Goal: Task Accomplishment & Management: Complete application form

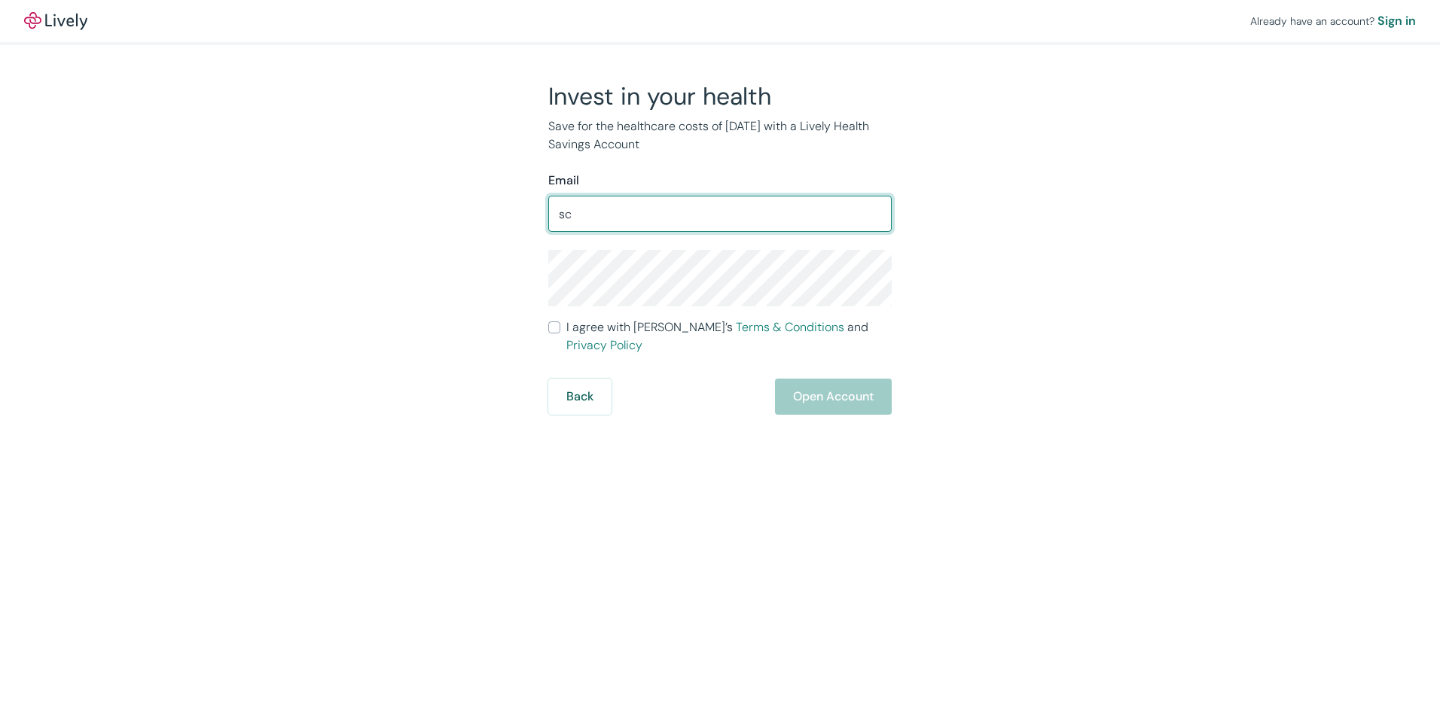
type input "s"
type input "MASONJAR_67@YAHOO.COM"
click at [554, 330] on input "I agree with Lively’s Terms & Conditions and Privacy Policy" at bounding box center [554, 327] width 12 height 12
checkbox input "true"
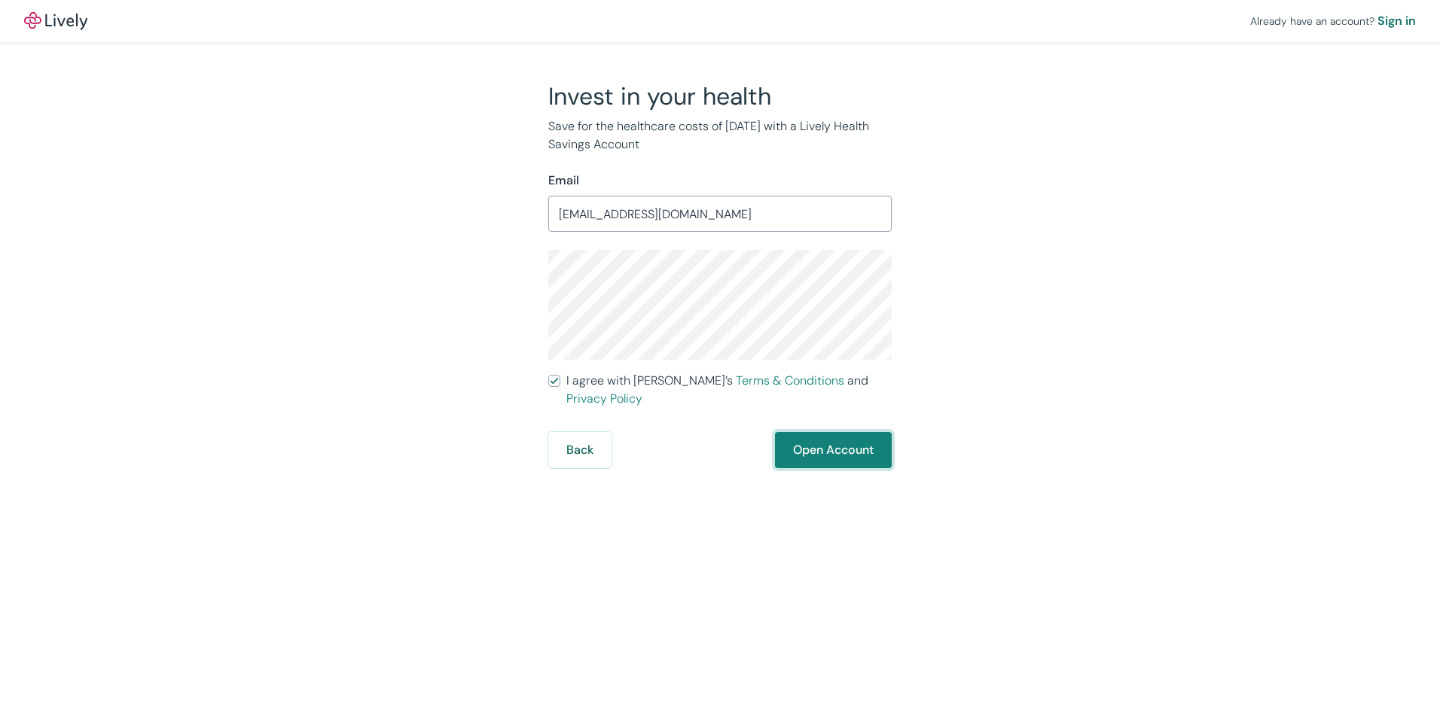
click at [813, 437] on button "Open Account" at bounding box center [833, 450] width 117 height 36
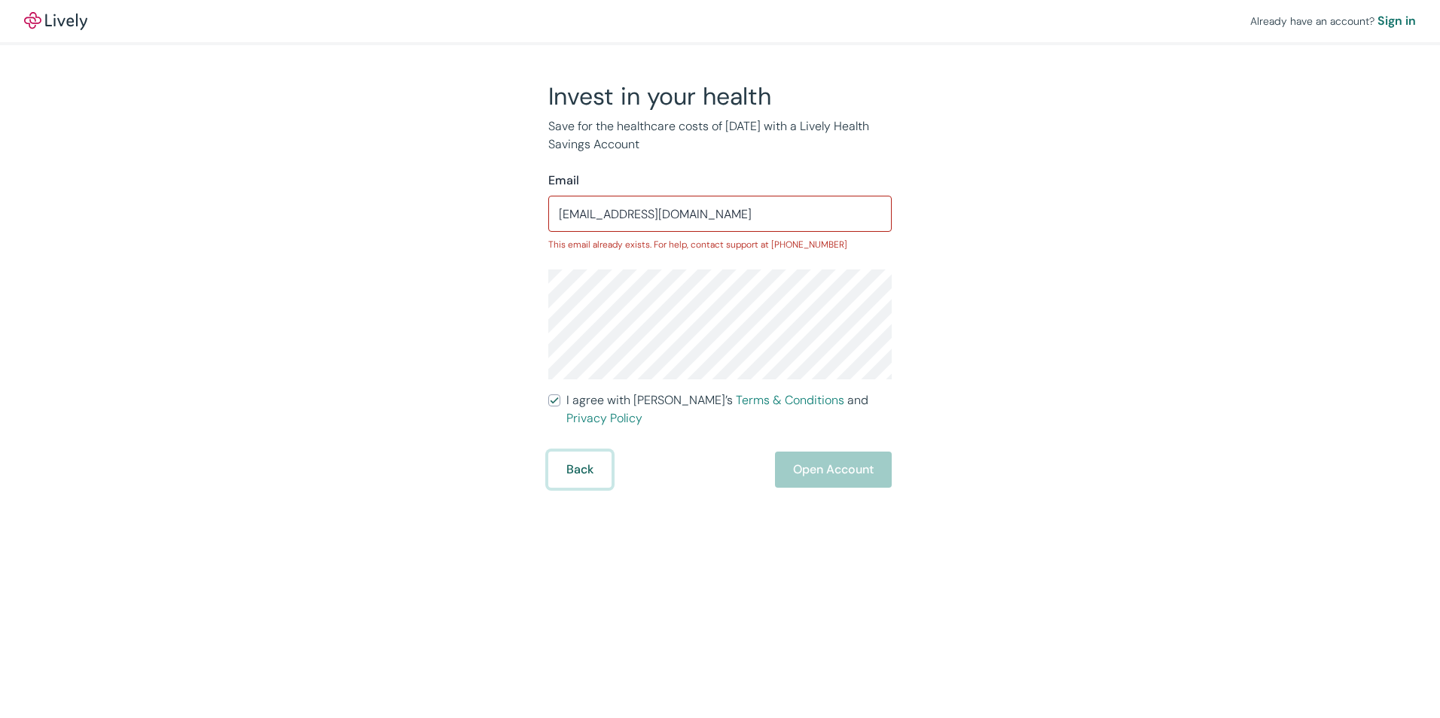
click at [587, 459] on button "Back" at bounding box center [579, 470] width 63 height 36
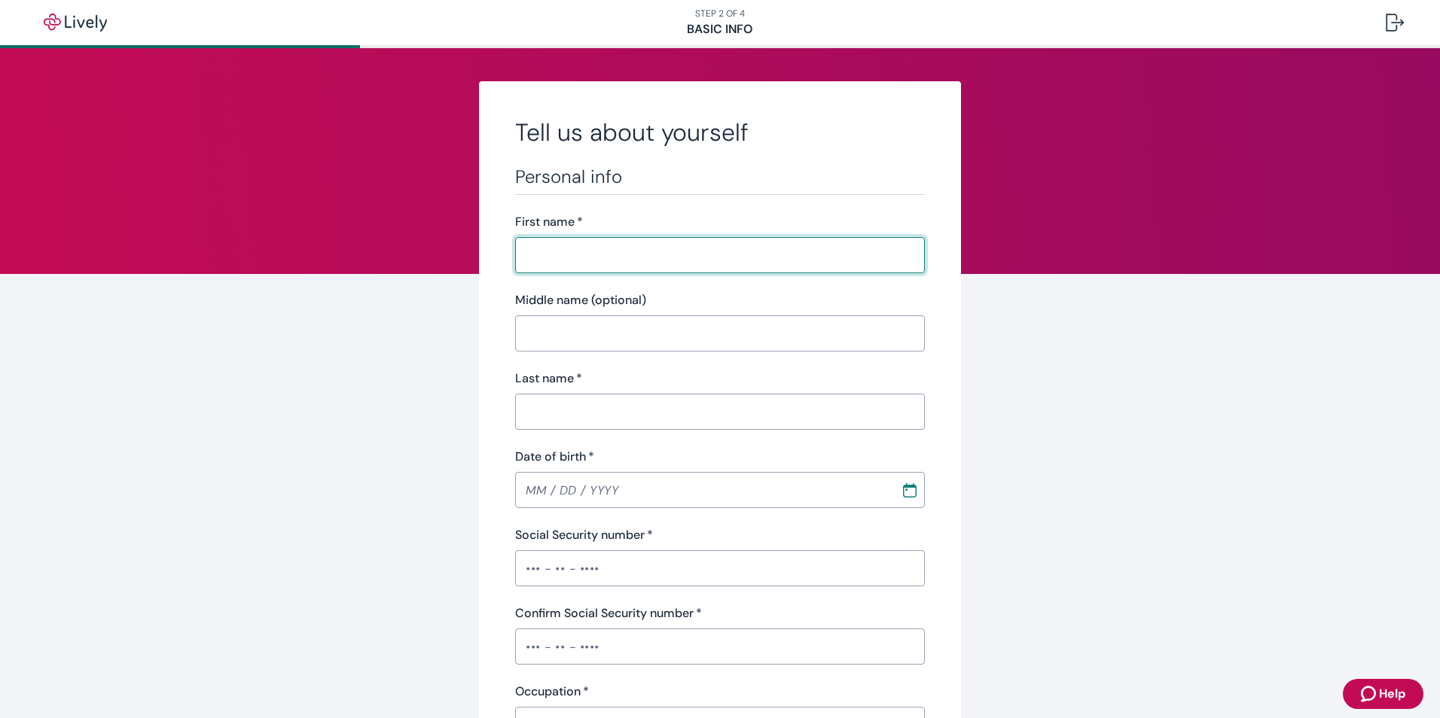
click at [557, 254] on input "First name   *" at bounding box center [720, 255] width 410 height 30
click at [518, 248] on input "First name   *" at bounding box center [720, 255] width 410 height 30
type input "s"
type input "[PERSON_NAME]"
click at [529, 333] on input "Middle name (optional)" at bounding box center [720, 333] width 410 height 30
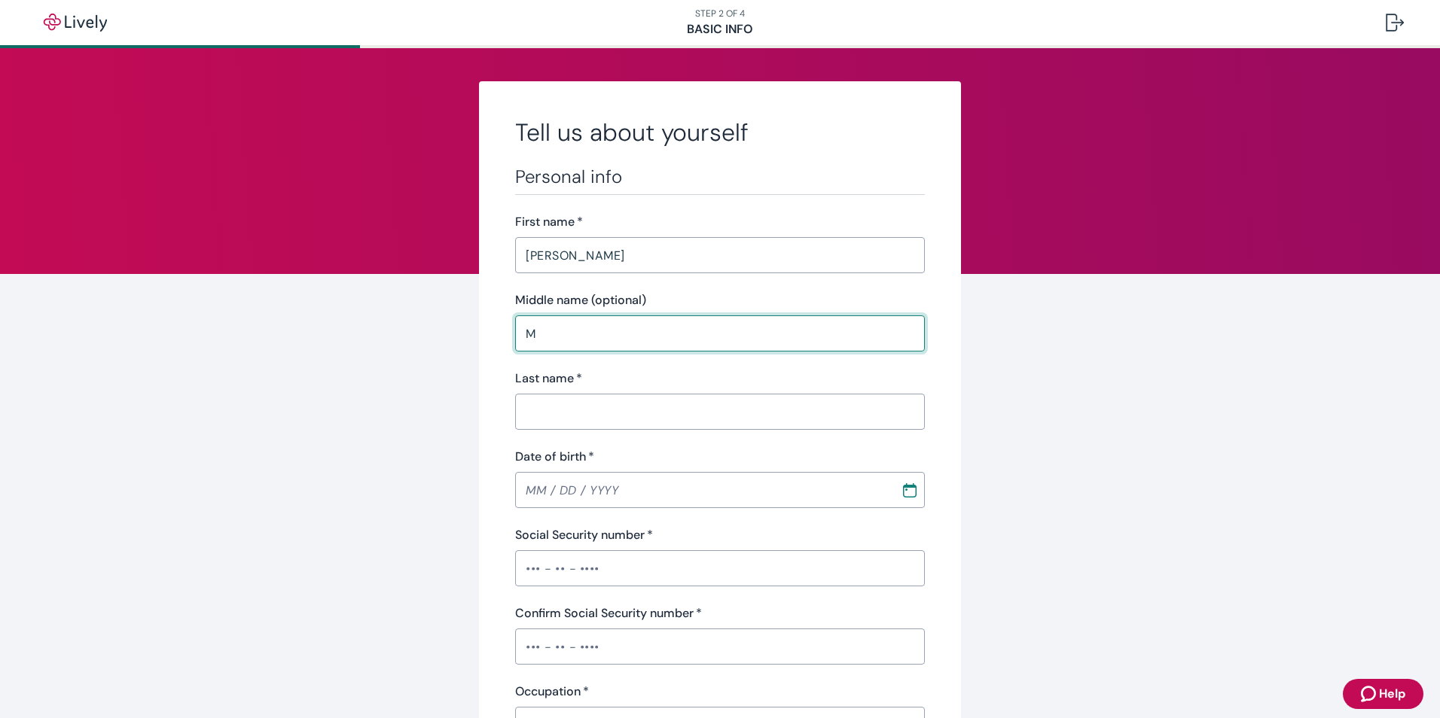
type input "M"
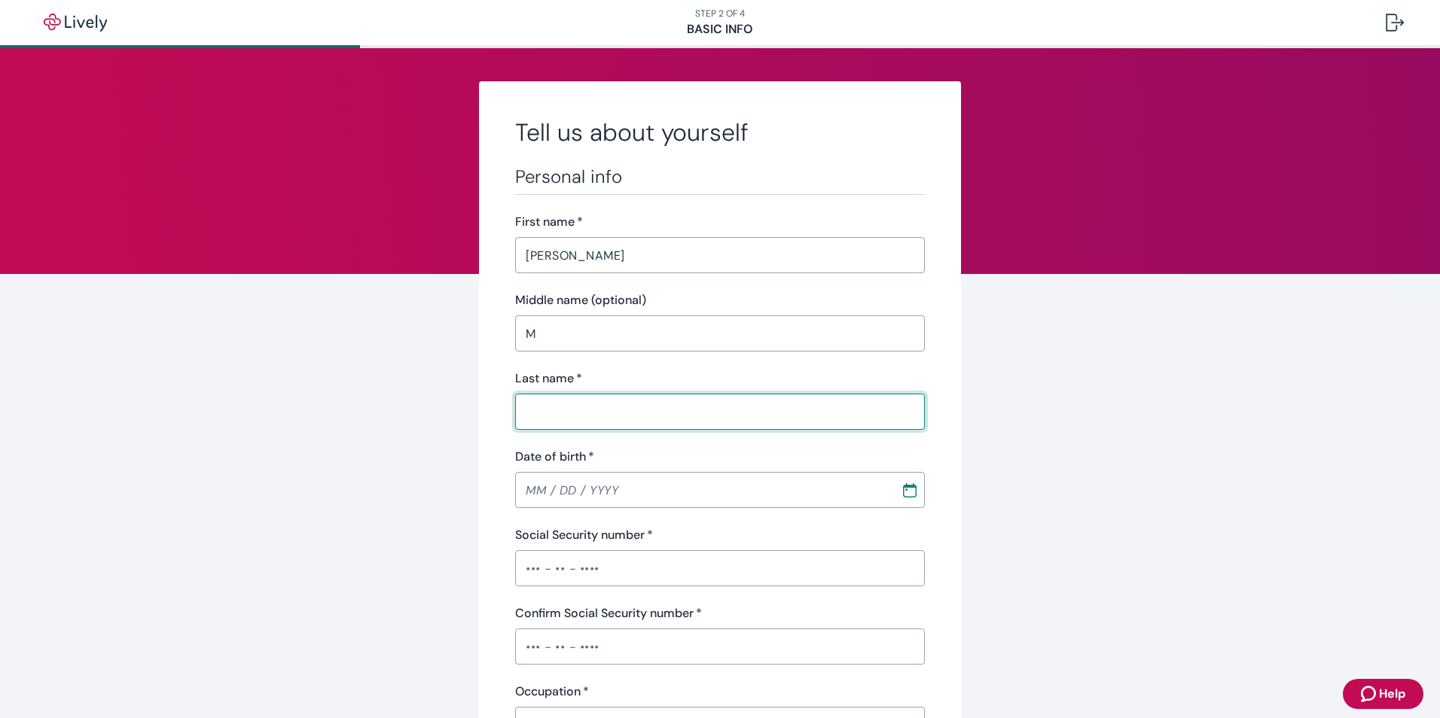
click at [520, 408] on input "Last name   *" at bounding box center [720, 412] width 410 height 30
type input "[PERSON_NAME]"
click at [534, 493] on input "MM / DD / YYYY" at bounding box center [702, 490] width 375 height 30
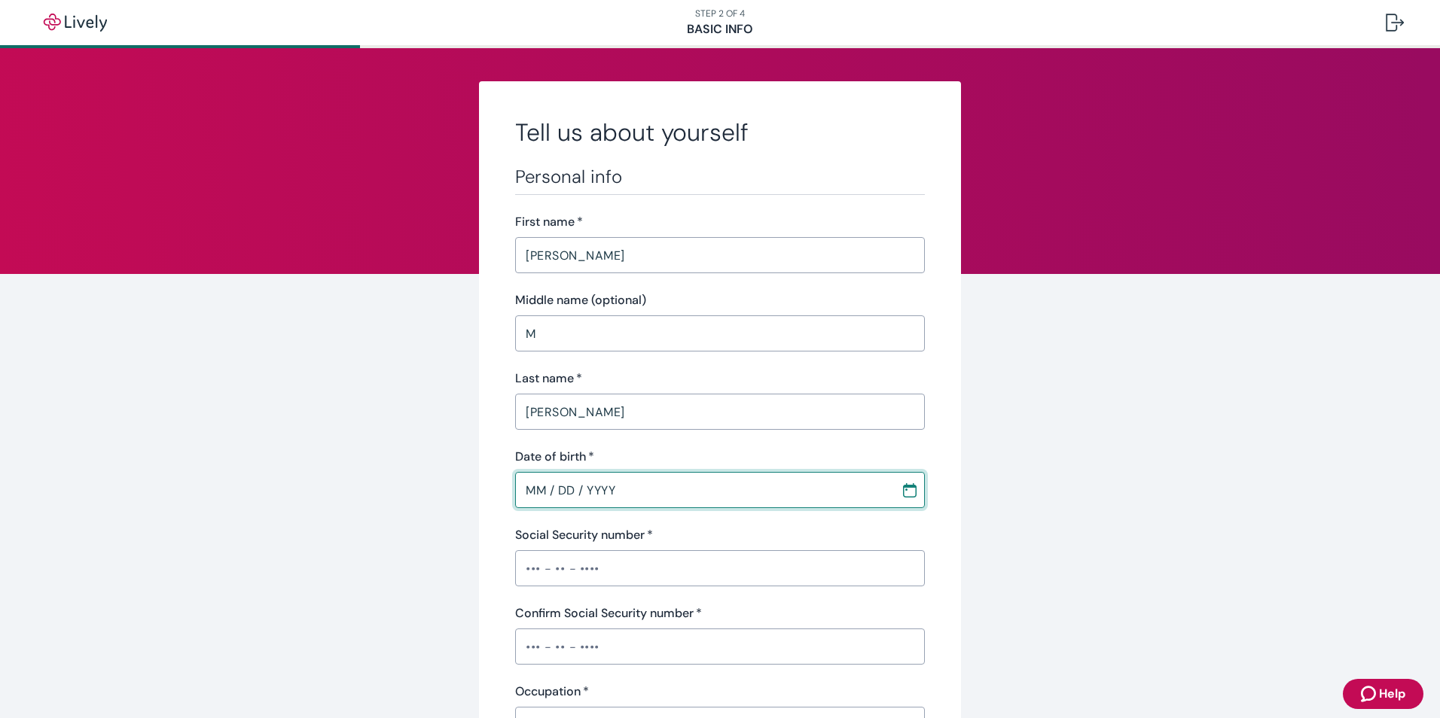
type input "MM / DD / YYYY"
type input "27406"
type input "MM / DD / YYYY"
click at [556, 570] on div "​" at bounding box center [720, 568] width 410 height 36
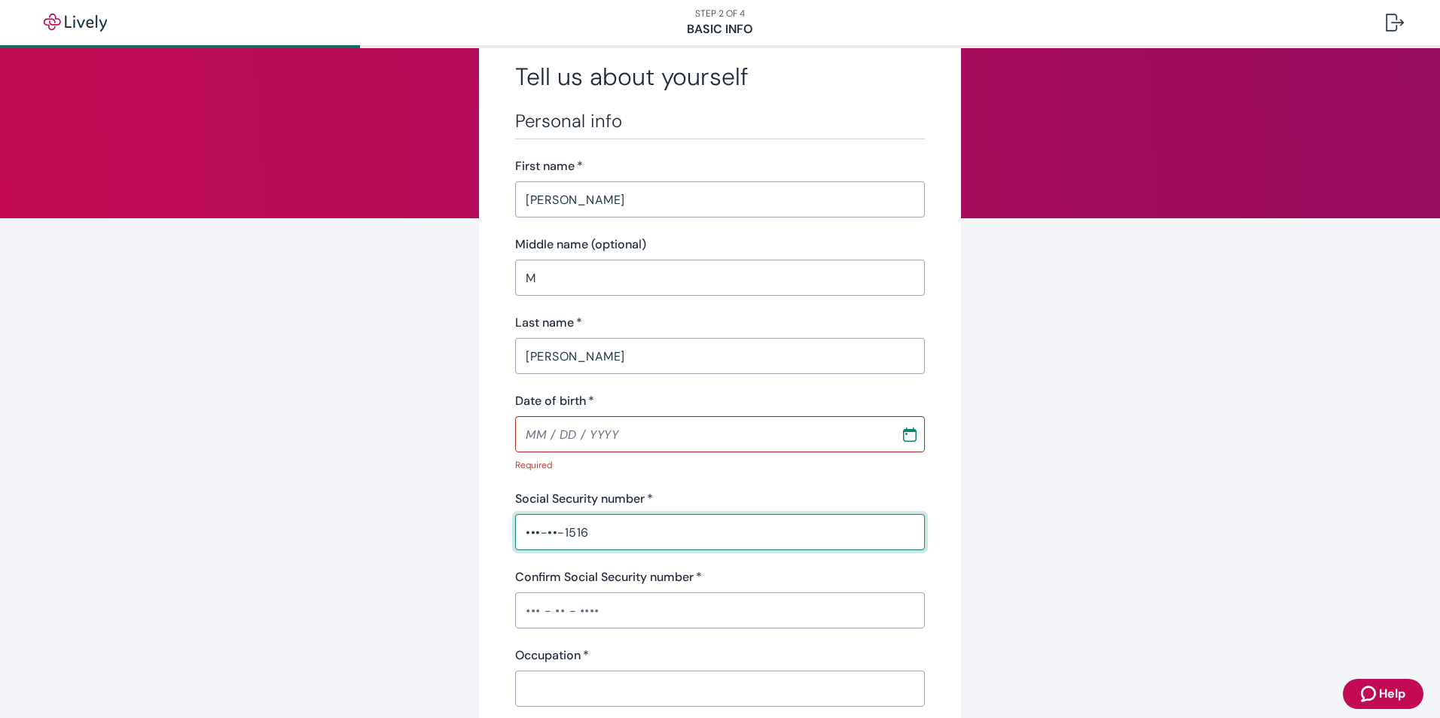
scroll to position [151, 0]
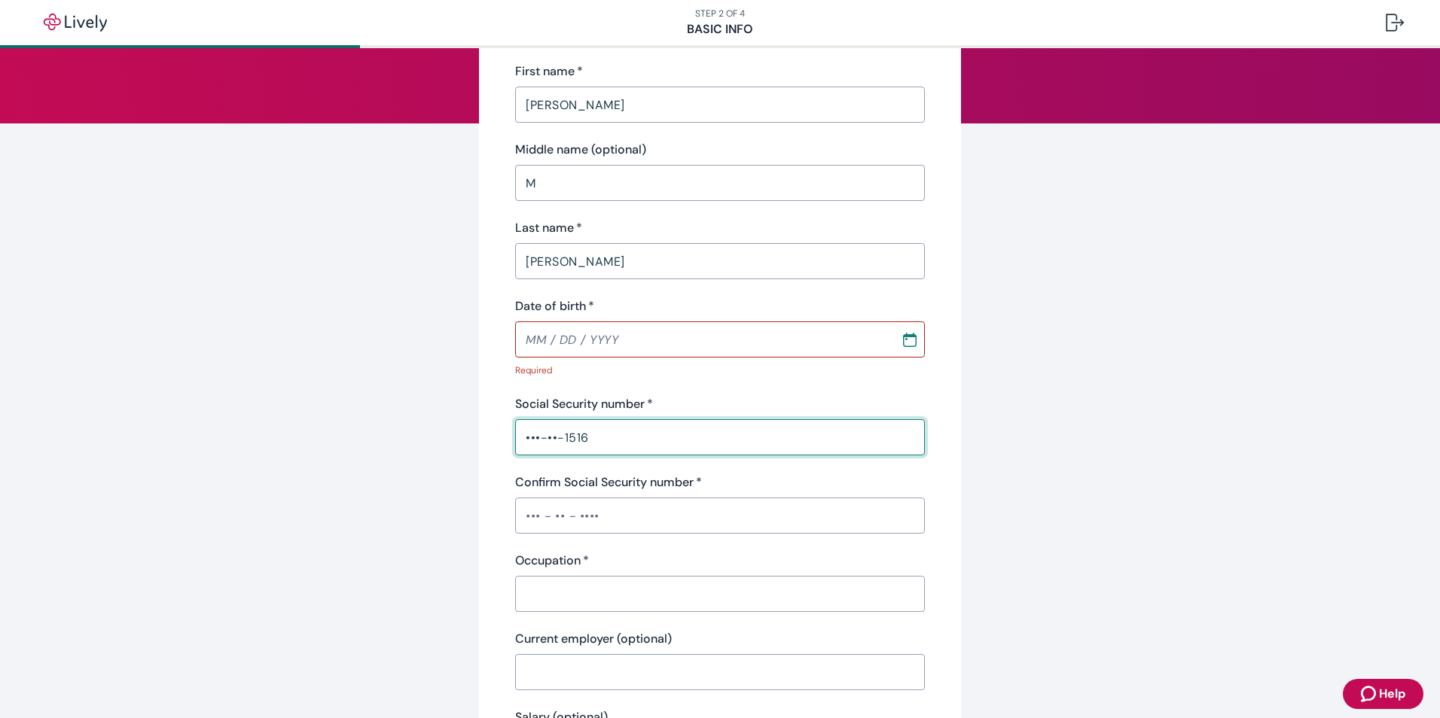
type input "•••-••-1516"
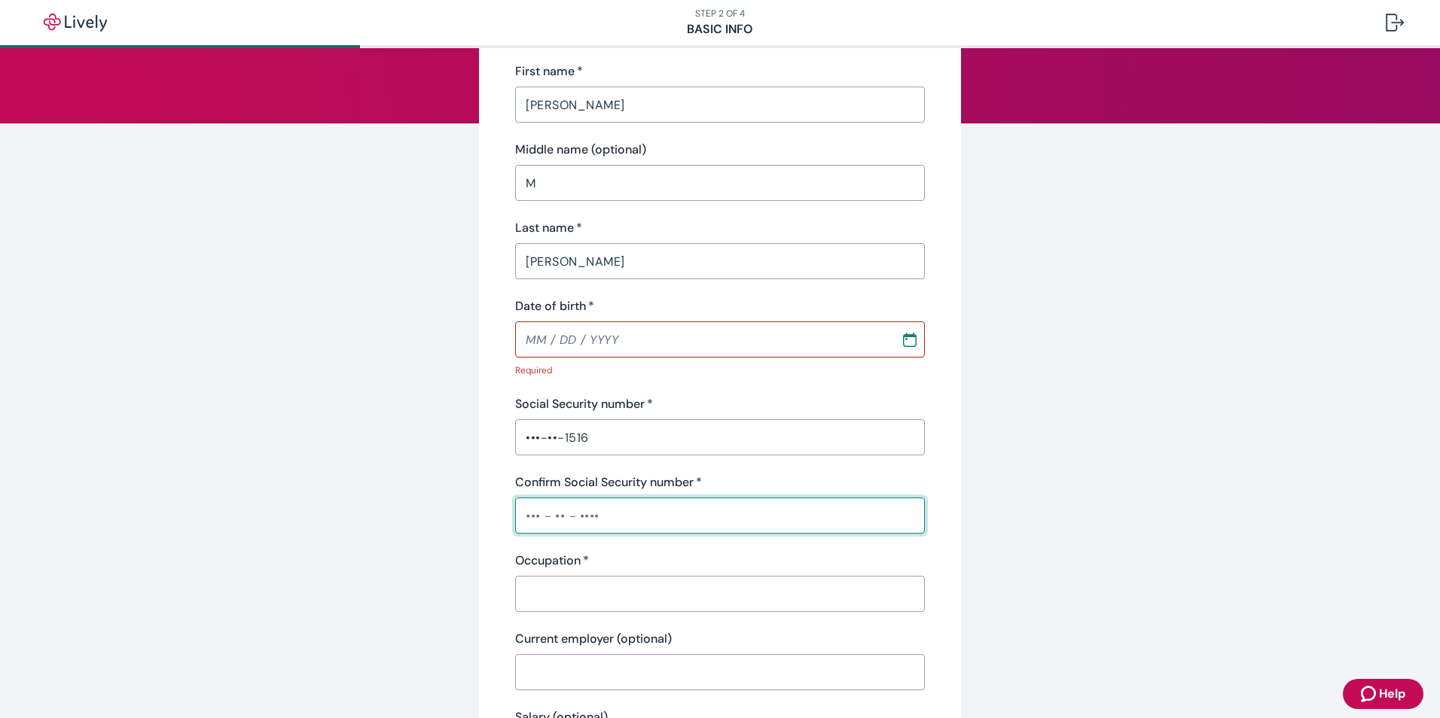
click at [529, 516] on input "Confirm Social Security number   *" at bounding box center [720, 516] width 410 height 30
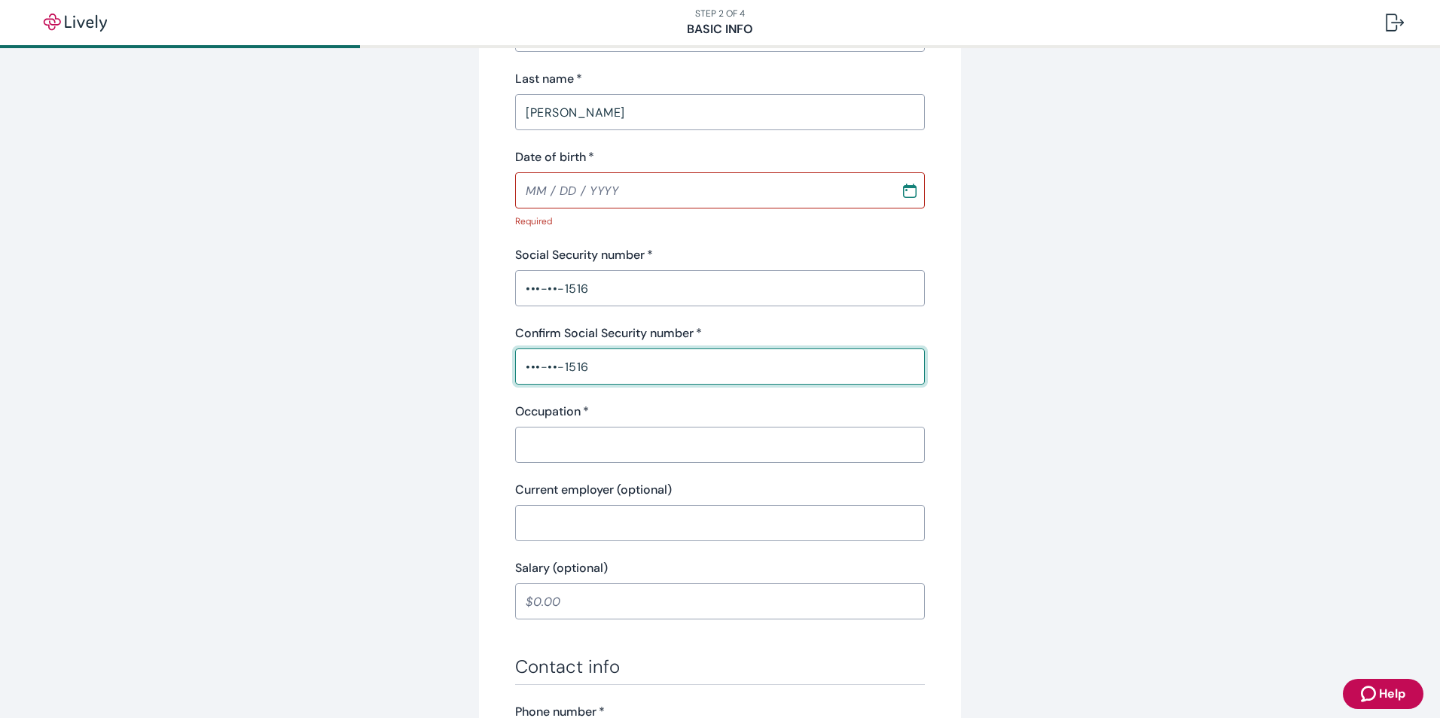
scroll to position [301, 0]
type input "•••-••-1516"
click at [541, 443] on input "Occupation   *" at bounding box center [720, 443] width 410 height 30
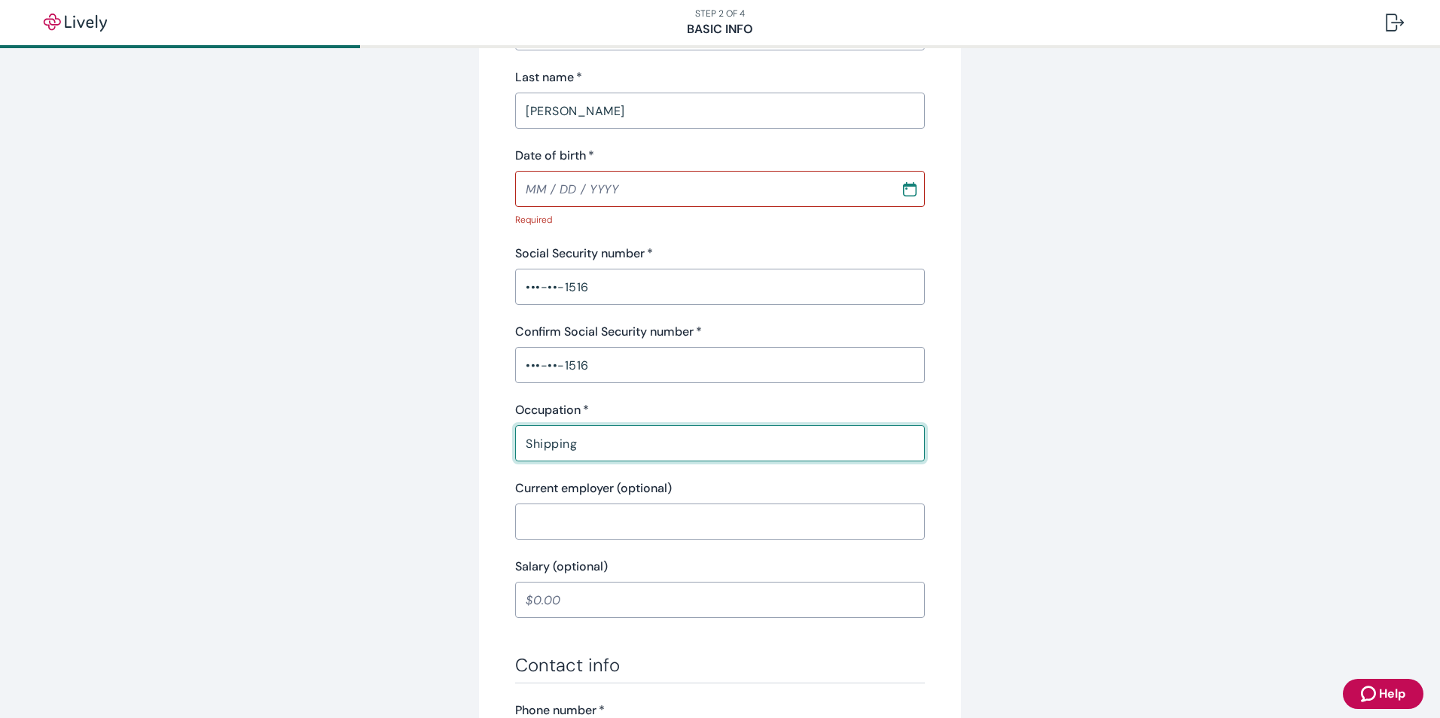
type input "Shipping"
click at [556, 532] on input "Current employer (optional)" at bounding box center [720, 522] width 410 height 30
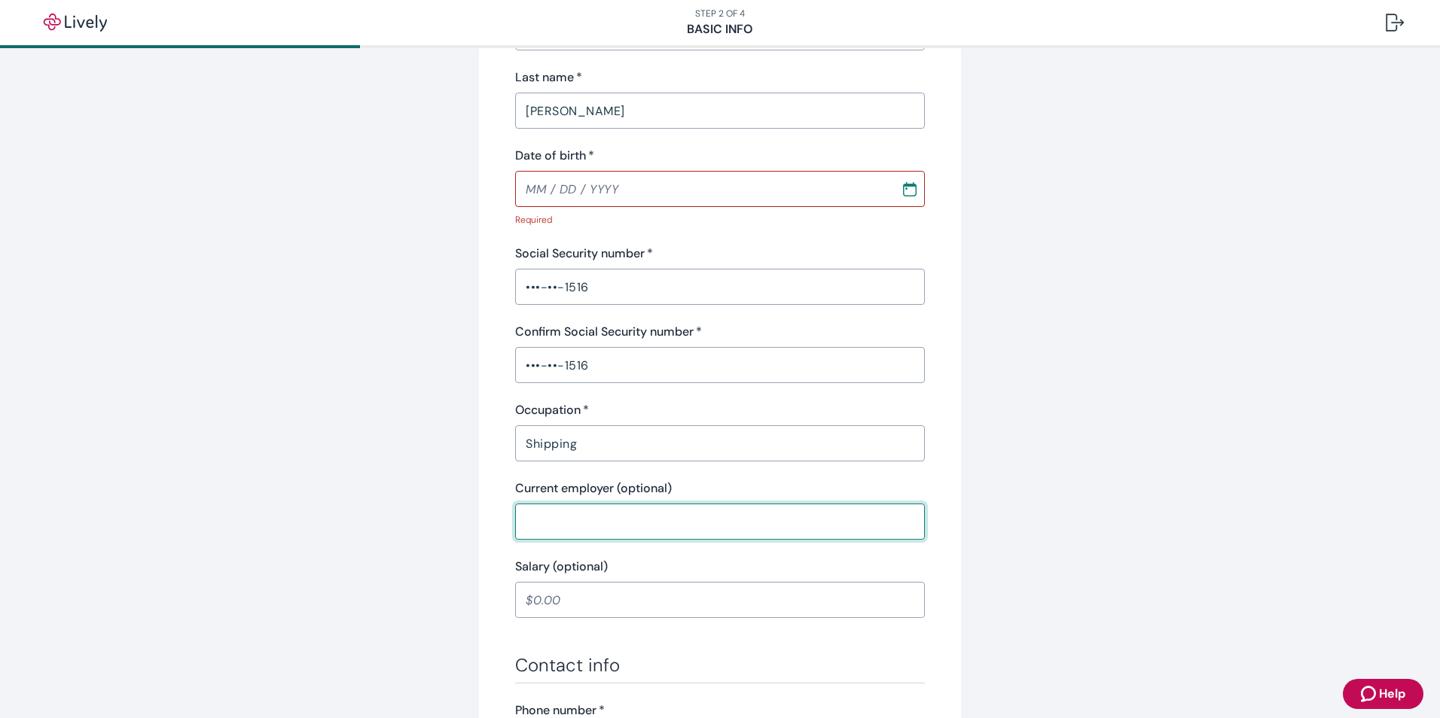
type input "[PERSON_NAME] / [GEOGRAPHIC_DATA]"
type input "[PHONE_NUMBER]"
type input "[STREET_ADDRESS][DEMOGRAPHIC_DATA]"
type input "[GEOGRAPHIC_DATA]"
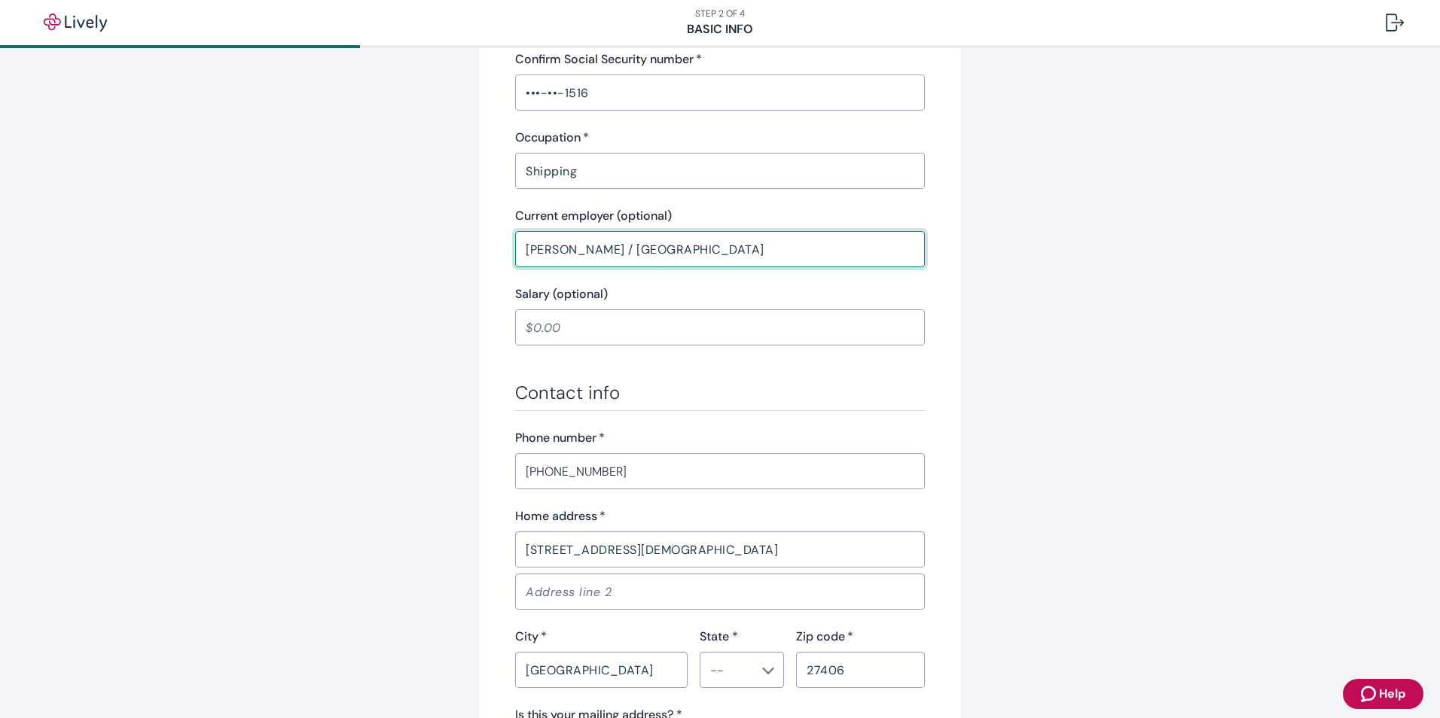
scroll to position [753, 0]
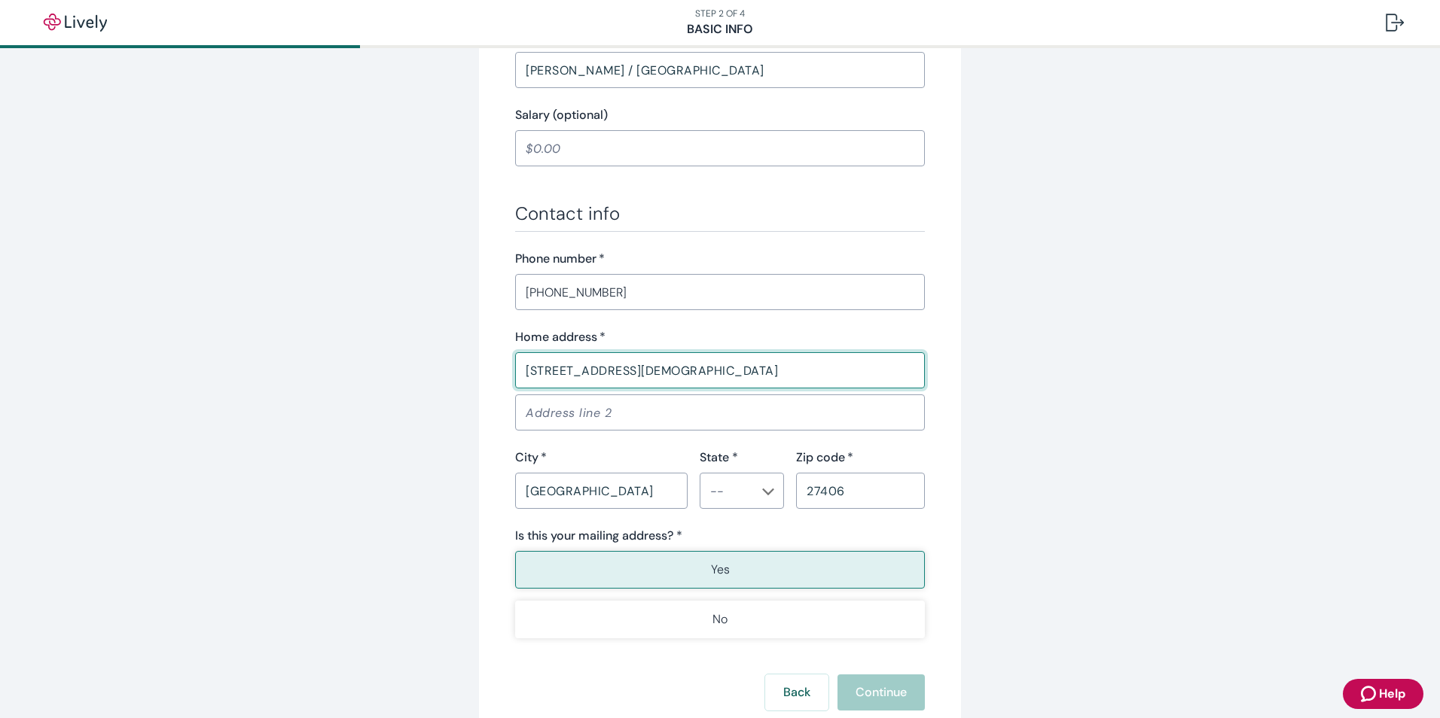
drag, startPoint x: 669, startPoint y: 372, endPoint x: 517, endPoint y: 376, distance: 151.4
click at [517, 376] on input "[STREET_ADDRESS][DEMOGRAPHIC_DATA]" at bounding box center [720, 370] width 410 height 30
type input "[STREET_ADDRESS]"
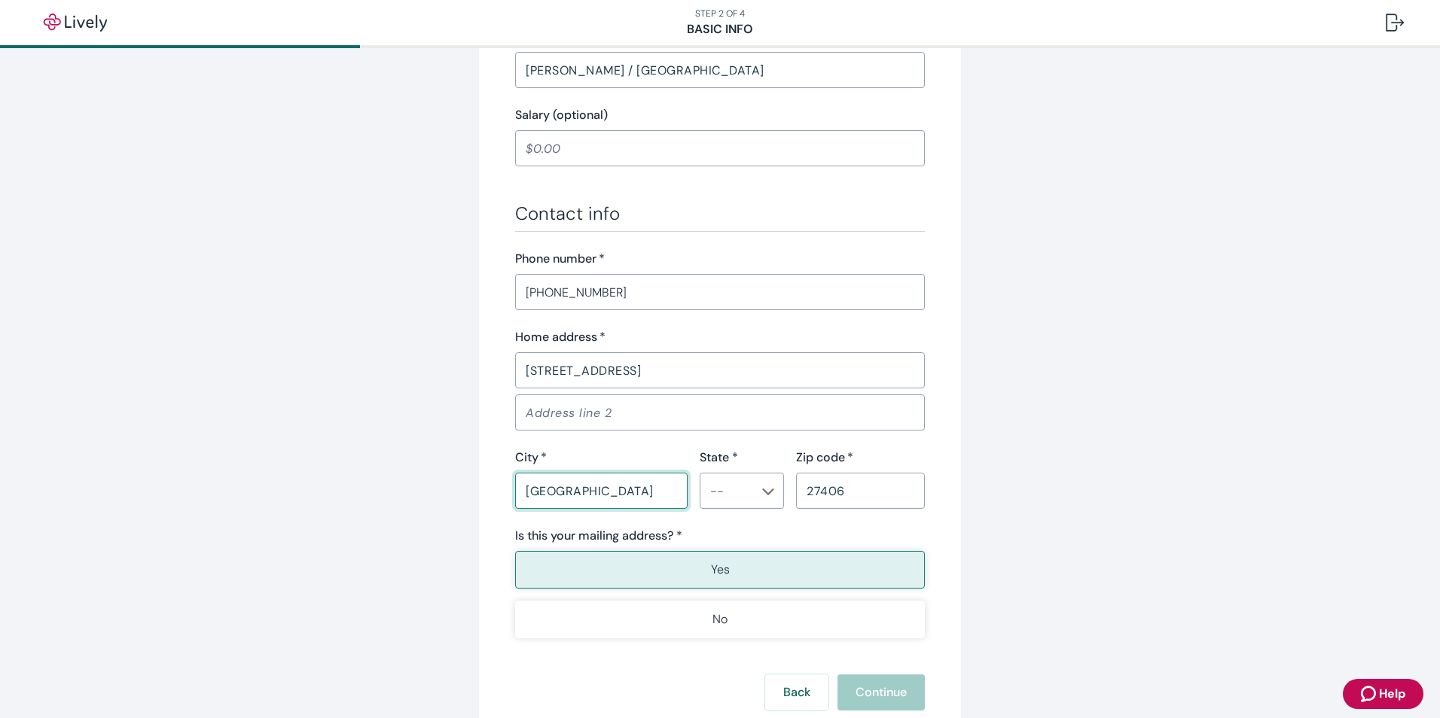
drag, startPoint x: 620, startPoint y: 489, endPoint x: 517, endPoint y: 483, distance: 103.3
click at [517, 483] on input "[GEOGRAPHIC_DATA]" at bounding box center [601, 491] width 172 height 30
click at [765, 492] on icon "Chevron icon" at bounding box center [769, 492] width 12 height 7
type input "GREENSBORO"
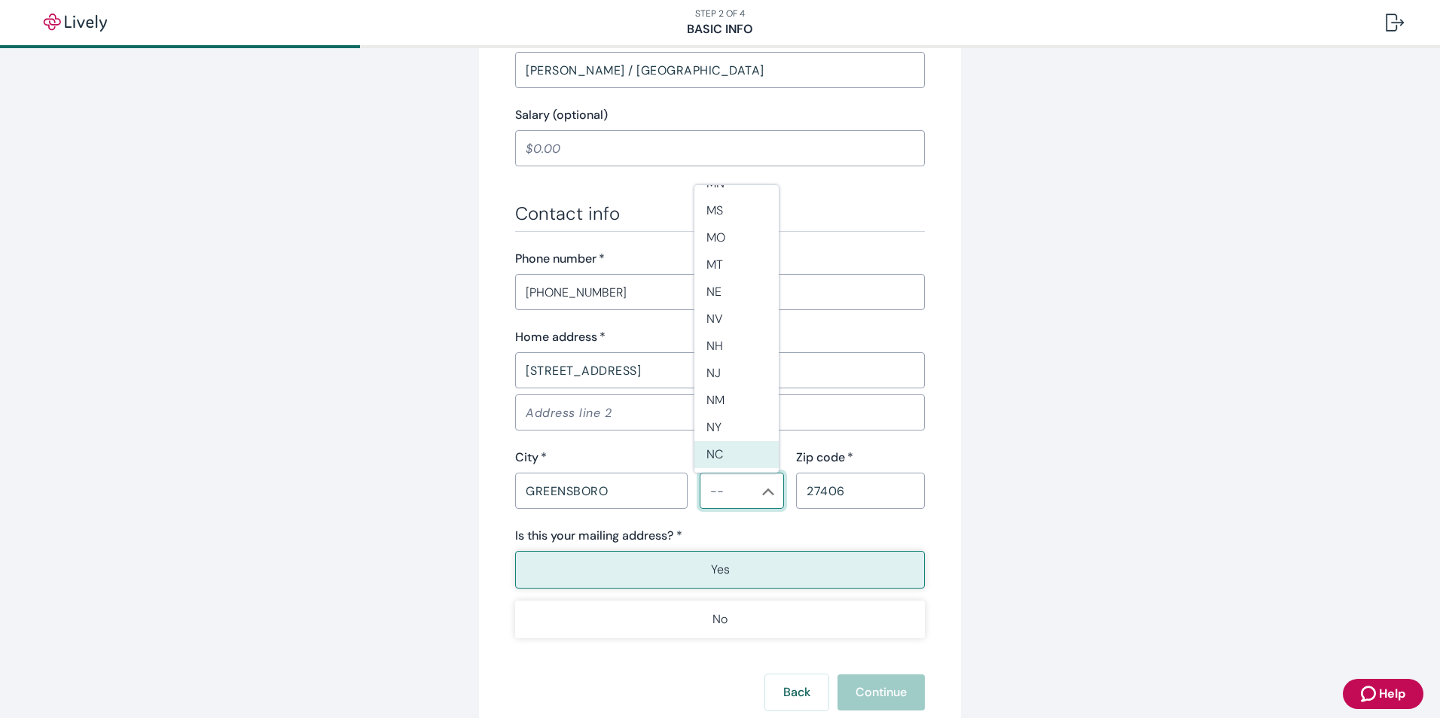
click at [726, 459] on li "NC" at bounding box center [736, 454] width 84 height 27
type input "NC"
click at [694, 572] on button "Yes" at bounding box center [720, 570] width 410 height 38
click at [824, 568] on button "Yes" at bounding box center [720, 570] width 410 height 38
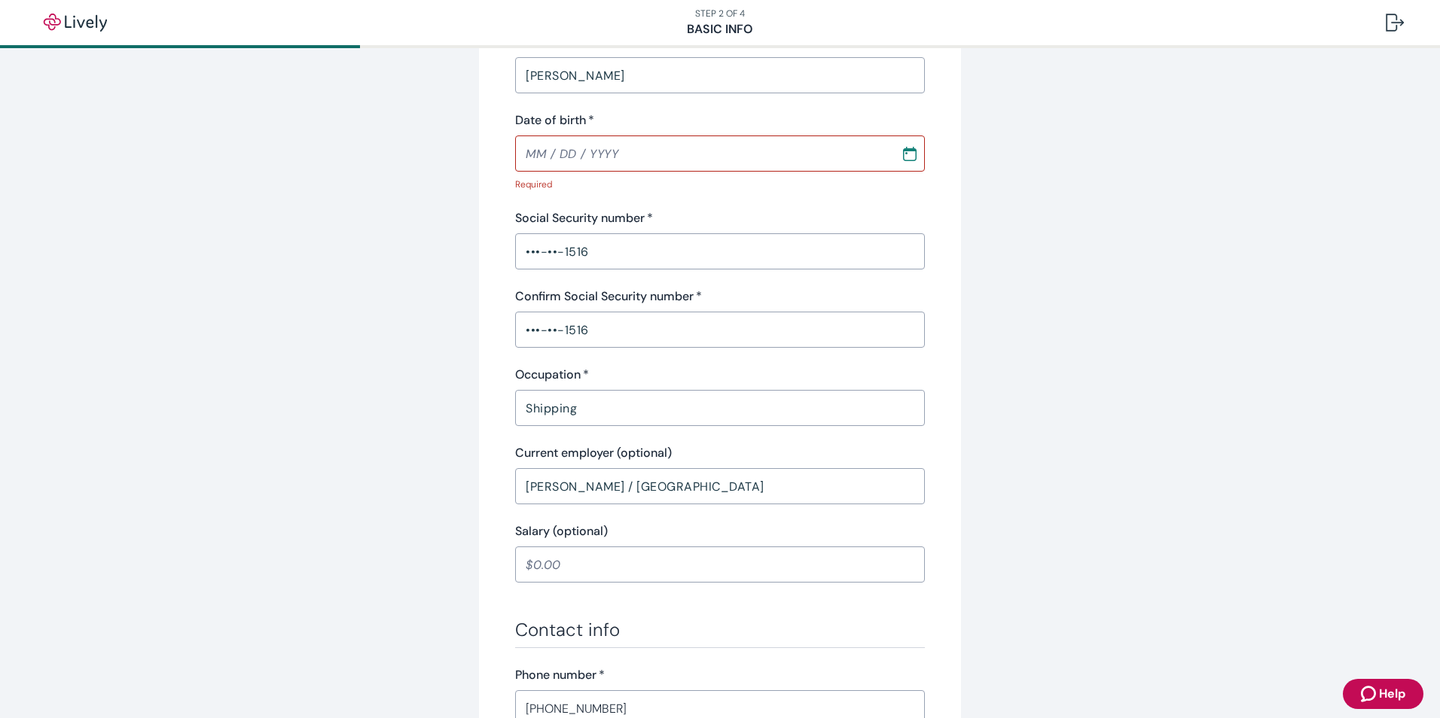
scroll to position [301, 0]
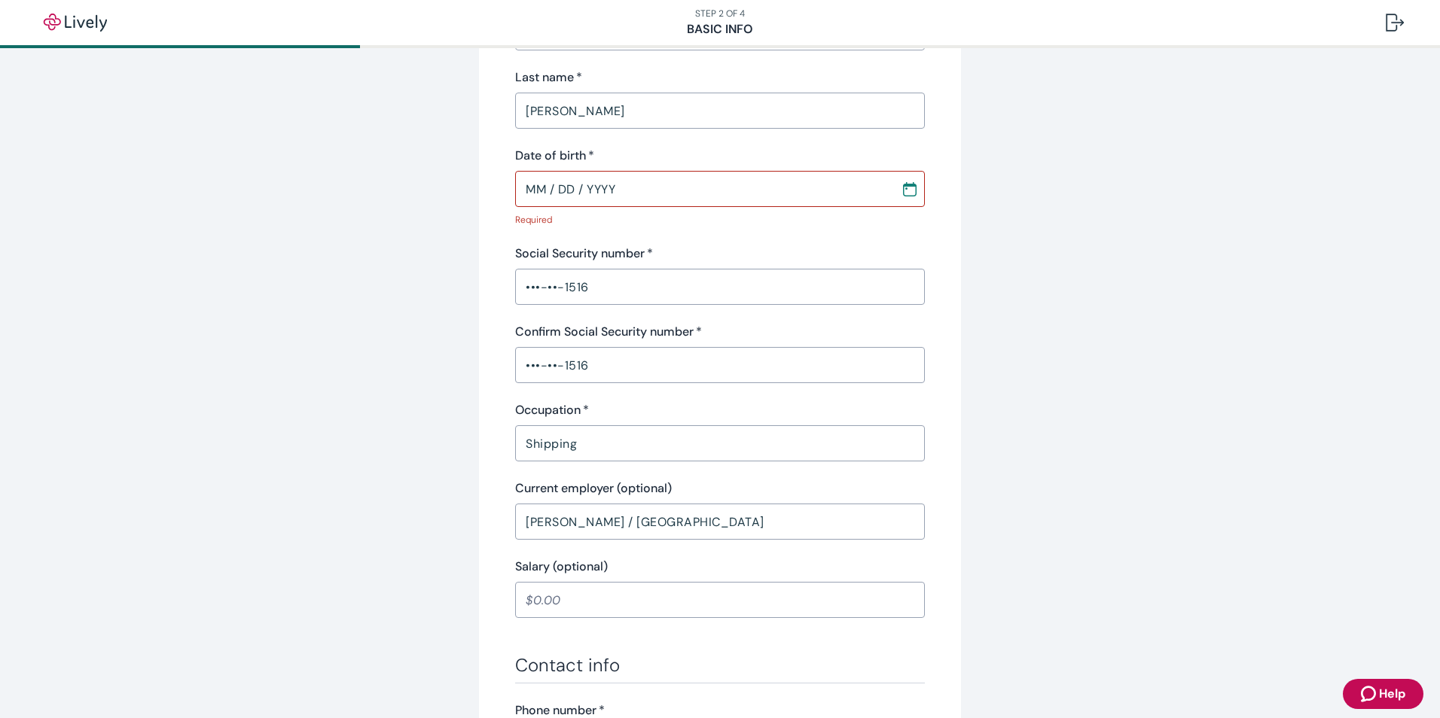
click at [544, 187] on input "MM / DD / YYYY" at bounding box center [702, 189] width 375 height 30
drag, startPoint x: 543, startPoint y: 187, endPoint x: 520, endPoint y: 189, distance: 22.6
click at [520, 189] on input "MM / DD / YYYY" at bounding box center [702, 189] width 375 height 30
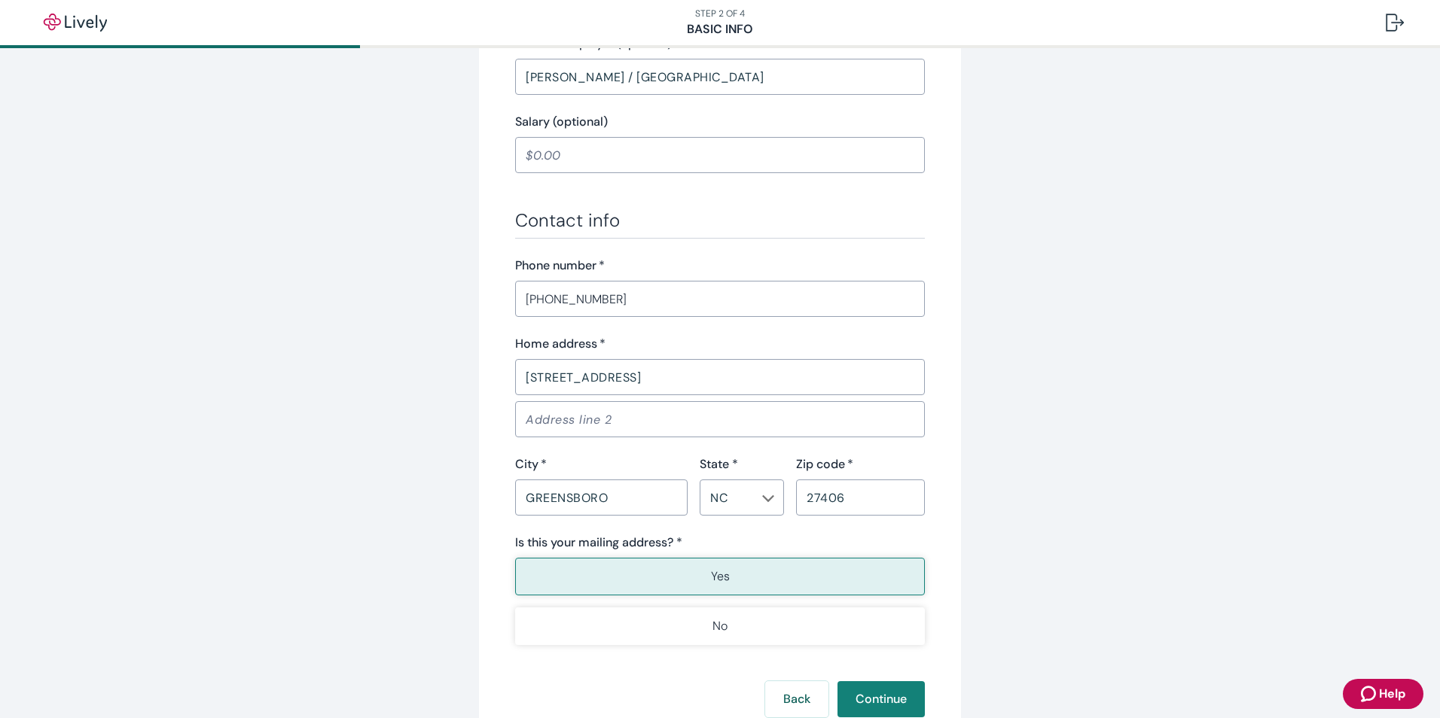
scroll to position [753, 0]
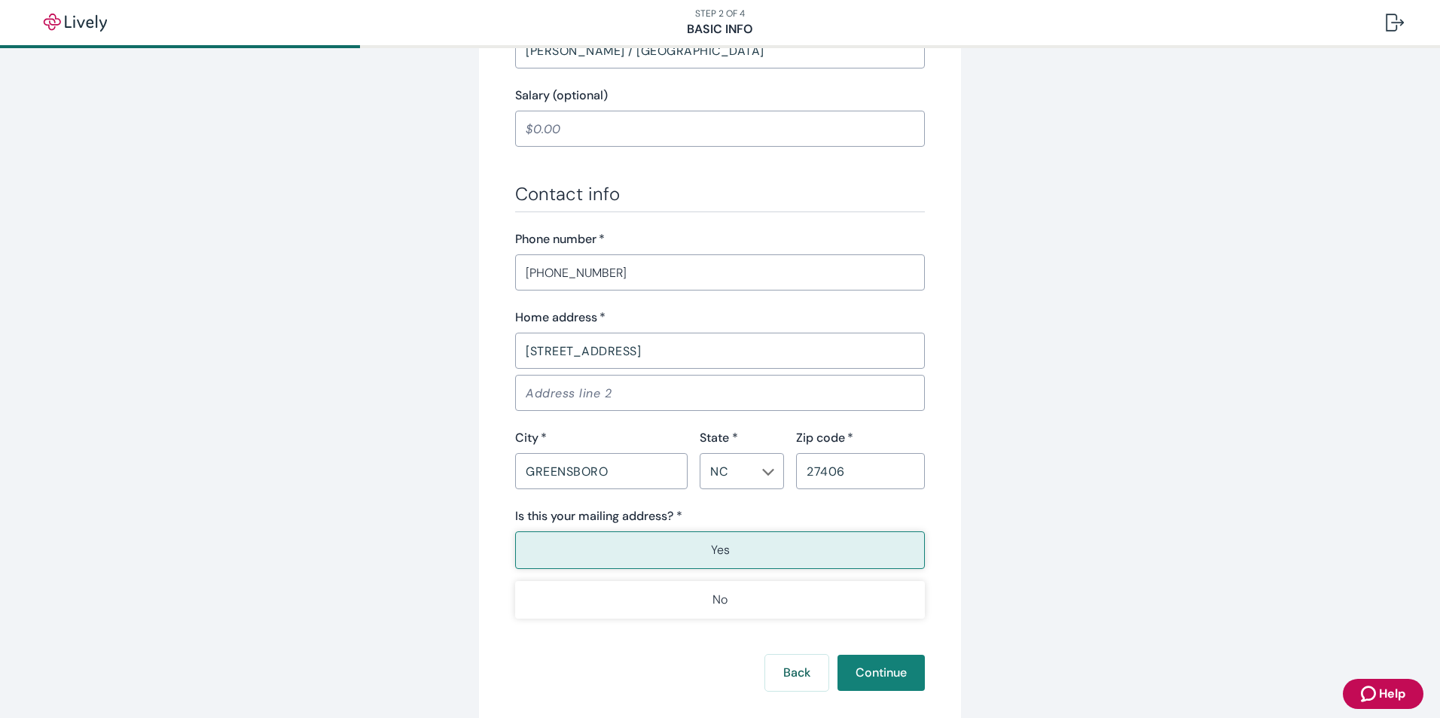
type input "[DATE]"
click at [733, 549] on button "Yes" at bounding box center [720, 551] width 410 height 38
click at [873, 674] on button "Continue" at bounding box center [880, 673] width 87 height 36
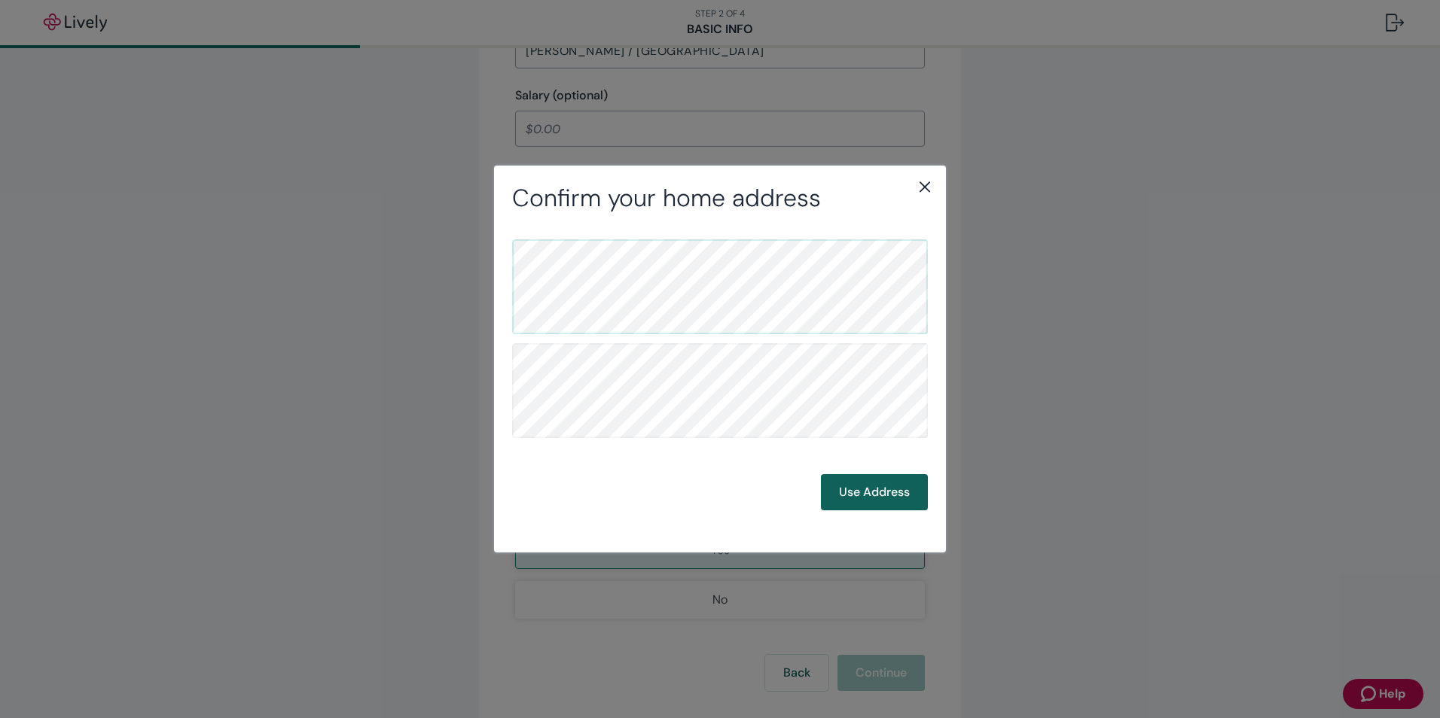
click at [907, 493] on button "Use Address" at bounding box center [874, 492] width 107 height 36
click at [878, 492] on button "Use Address" at bounding box center [874, 492] width 107 height 36
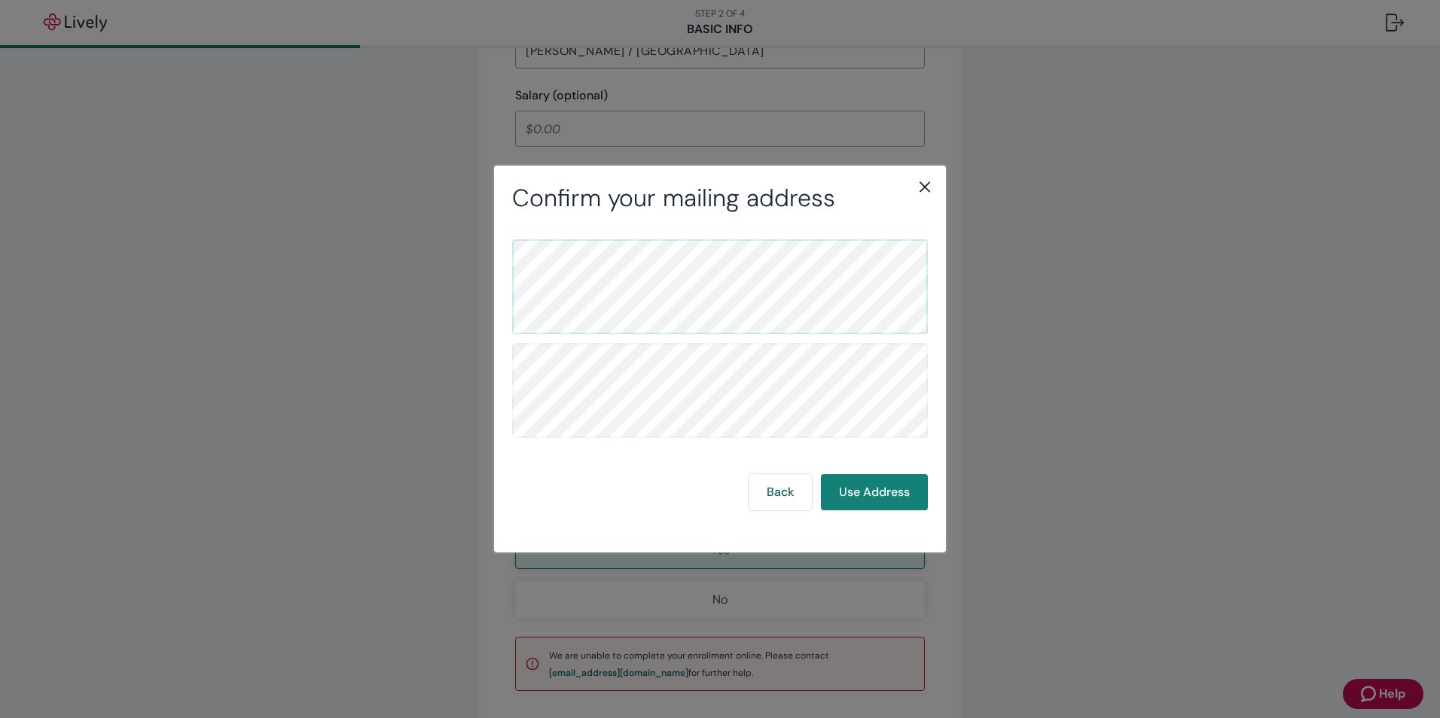
click at [831, 595] on div "Confirm your mailing address Back Use Address" at bounding box center [720, 359] width 1440 height 718
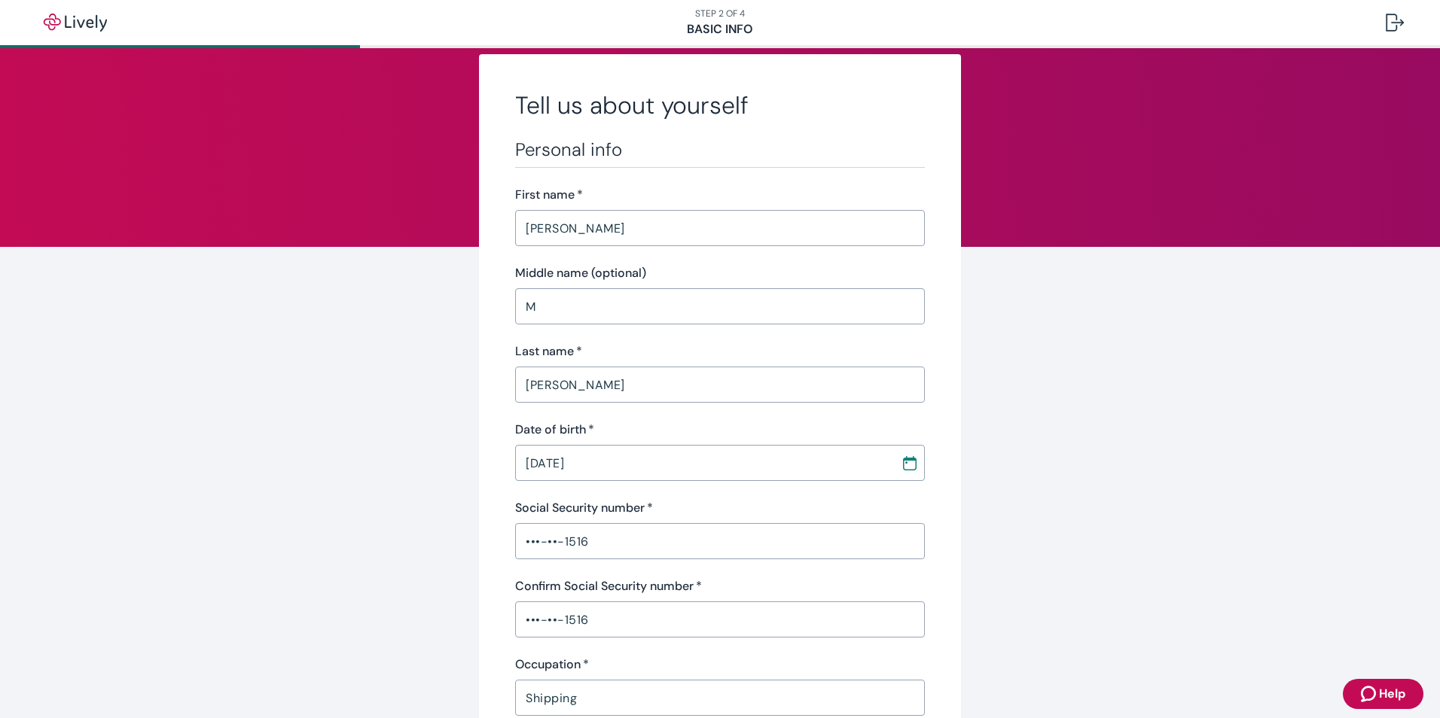
scroll to position [0, 0]
